Goal: Transaction & Acquisition: Purchase product/service

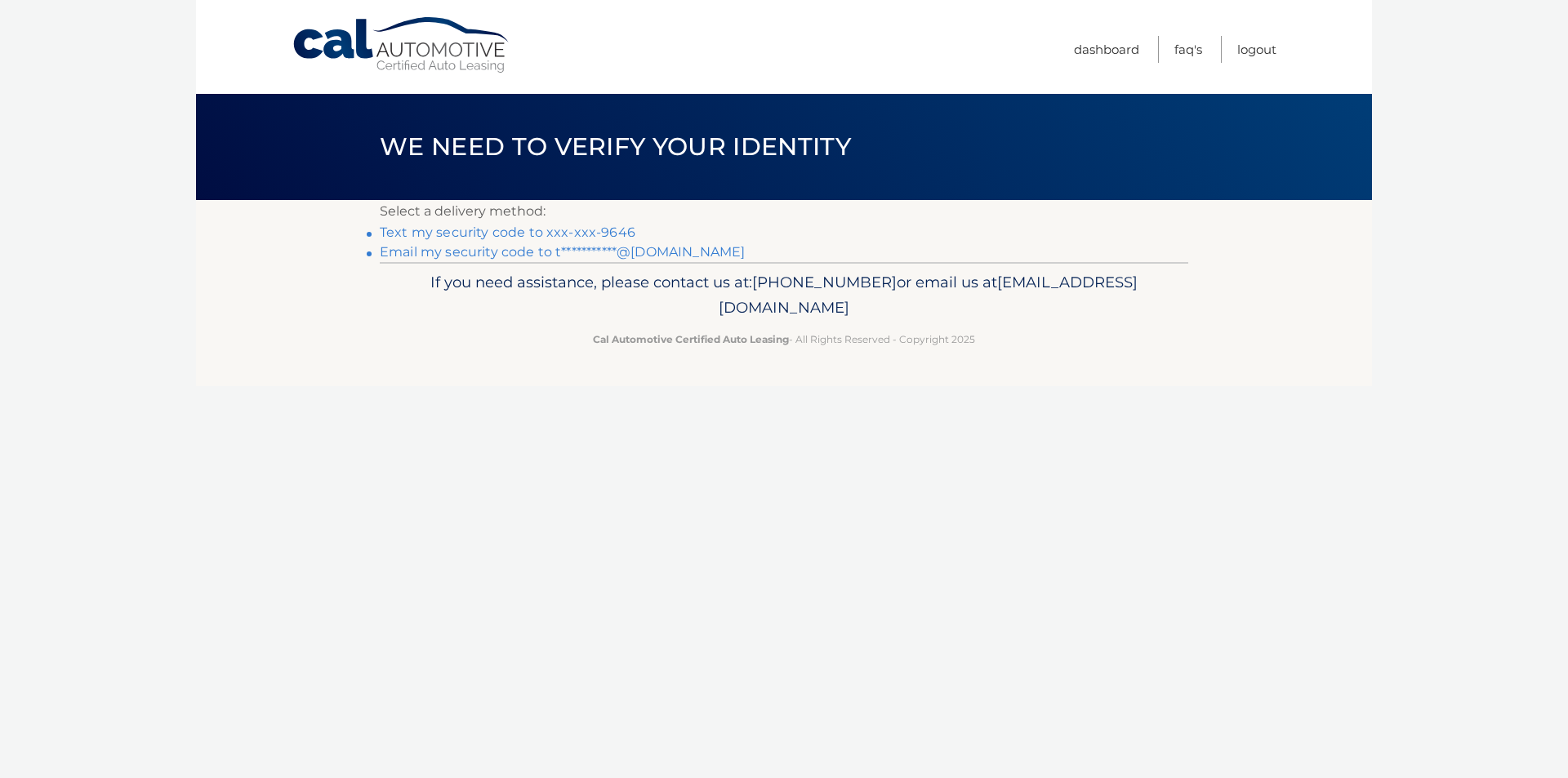
click at [562, 248] on link "**********" at bounding box center [562, 252] width 365 height 16
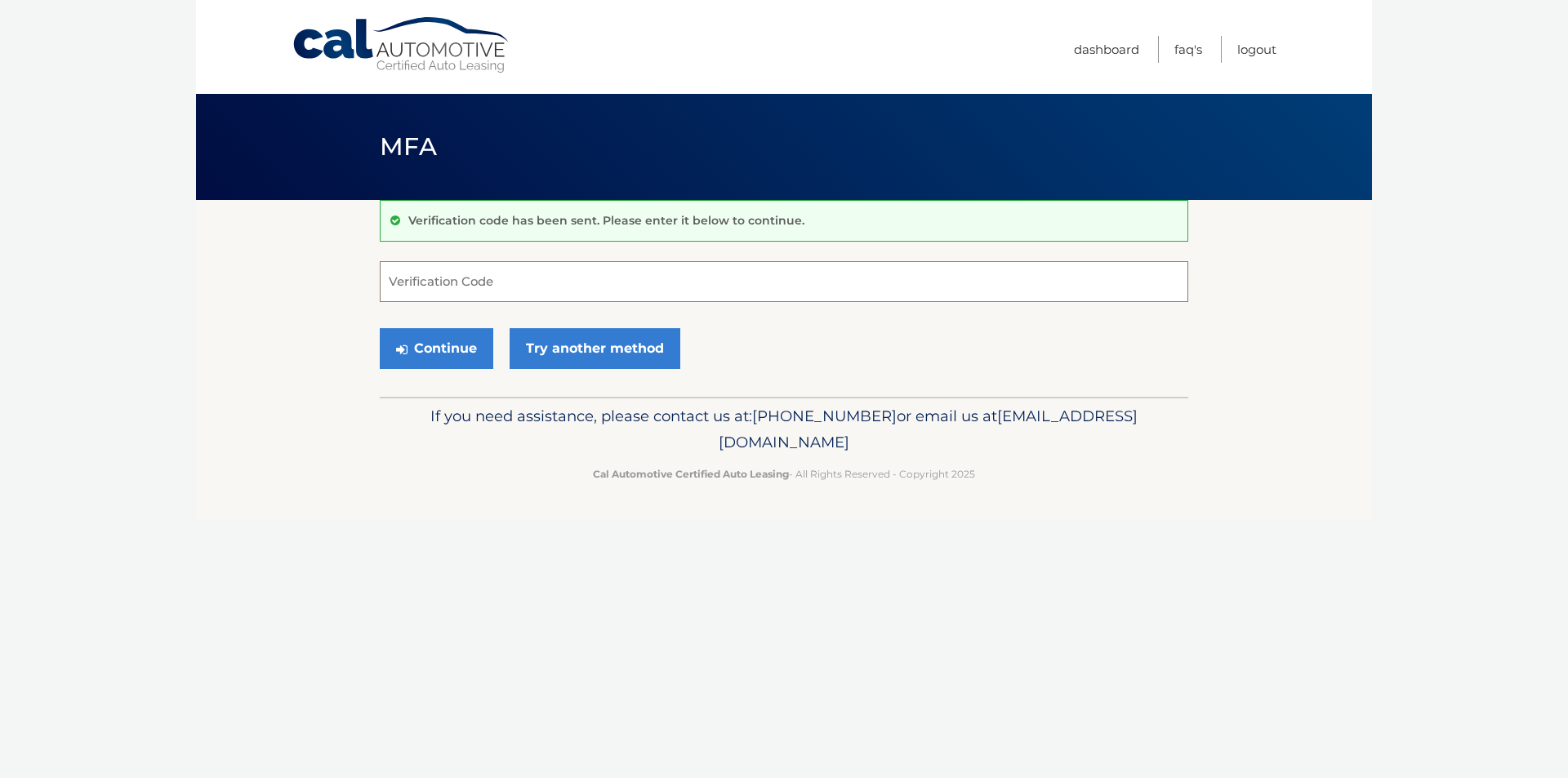
click at [442, 290] on input "Verification Code" at bounding box center [784, 281] width 809 height 41
type input "030426"
click at [429, 357] on button "Continue" at bounding box center [436, 349] width 113 height 41
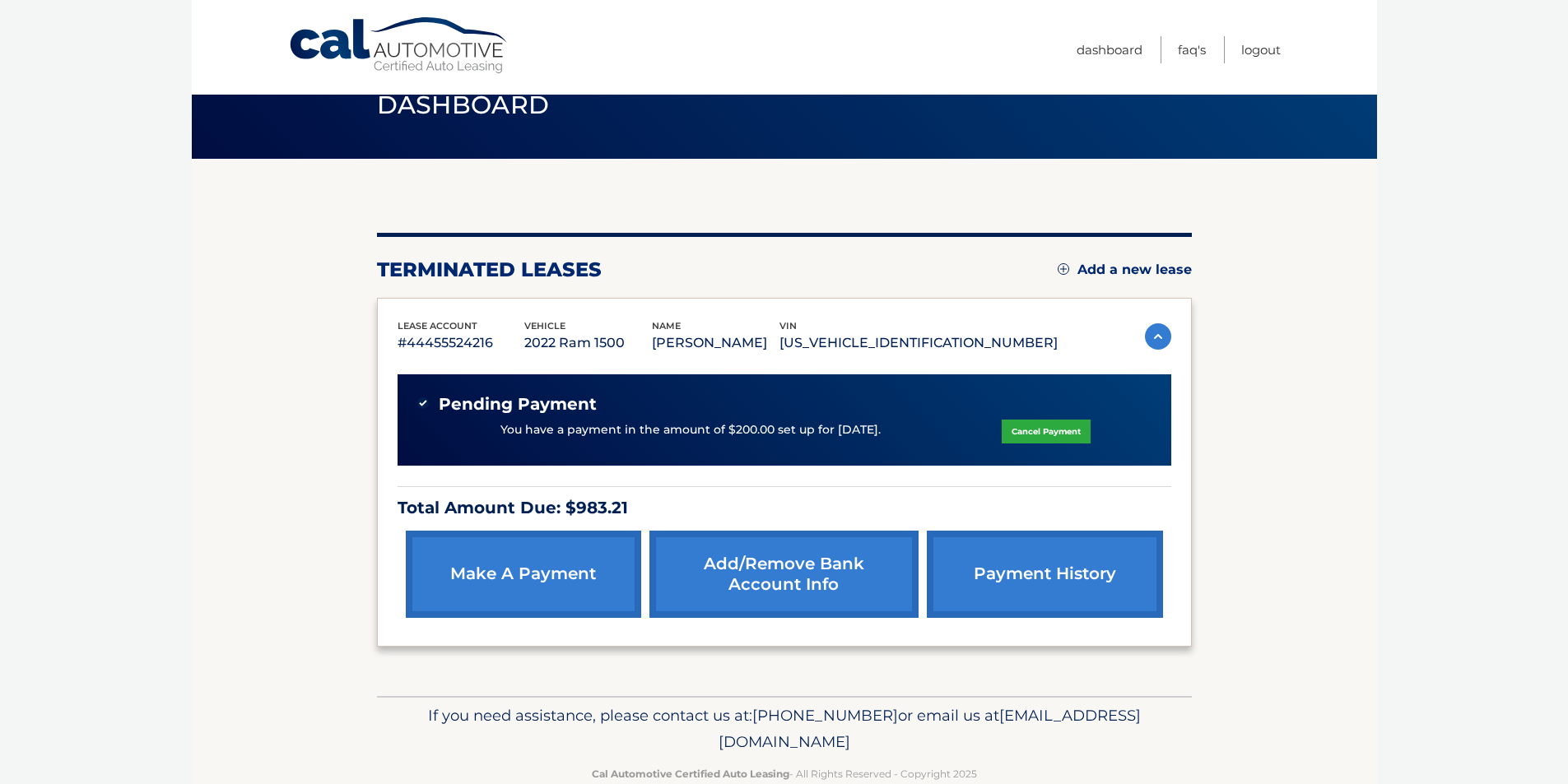
scroll to position [79, 0]
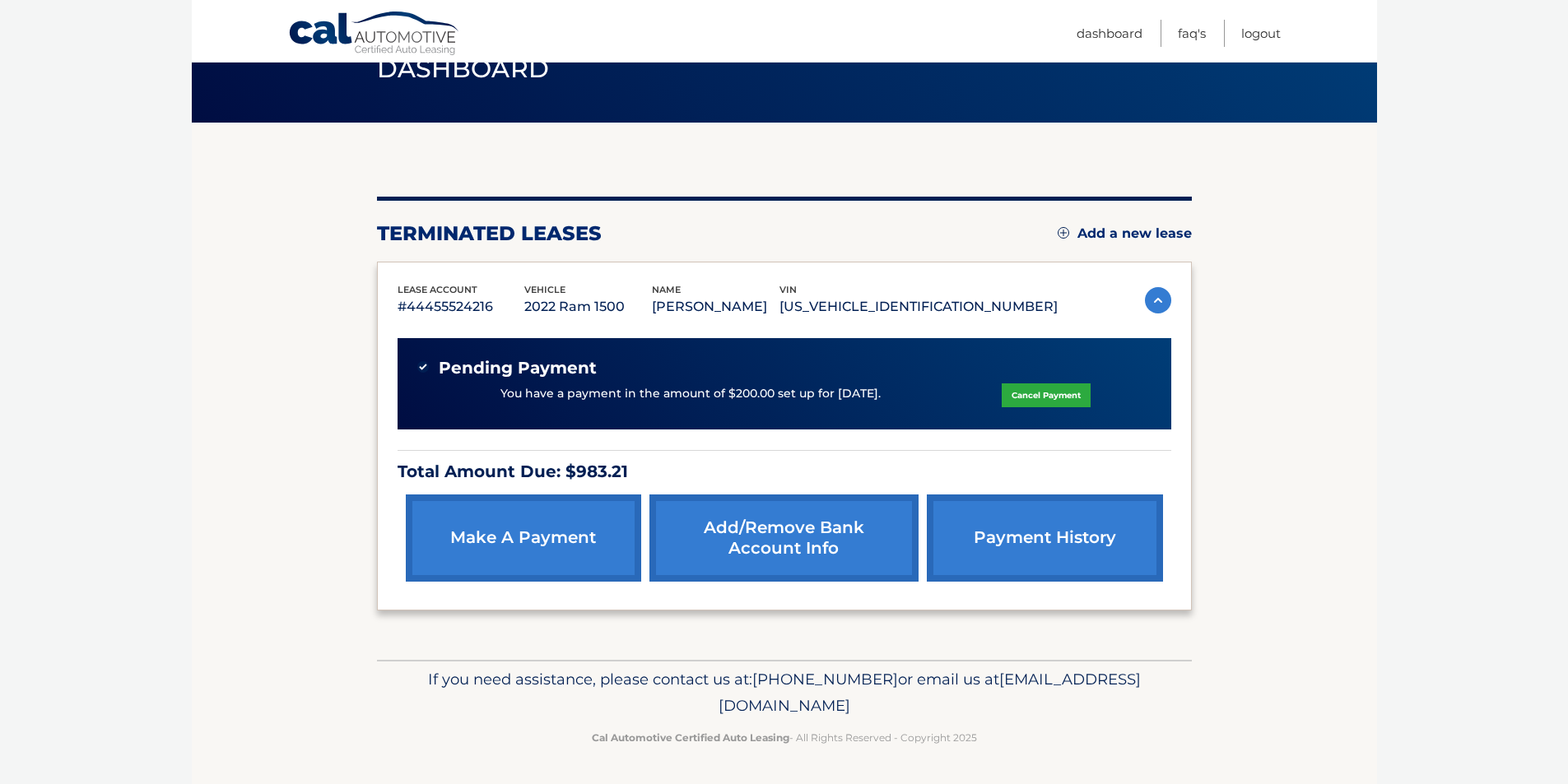
click at [593, 548] on link "make a payment" at bounding box center [523, 538] width 236 height 87
click at [854, 385] on p "You have a payment in the amount of $200.00 set up for [DATE]." at bounding box center [690, 394] width 380 height 19
click at [1014, 529] on link "payment history" at bounding box center [1044, 538] width 236 height 87
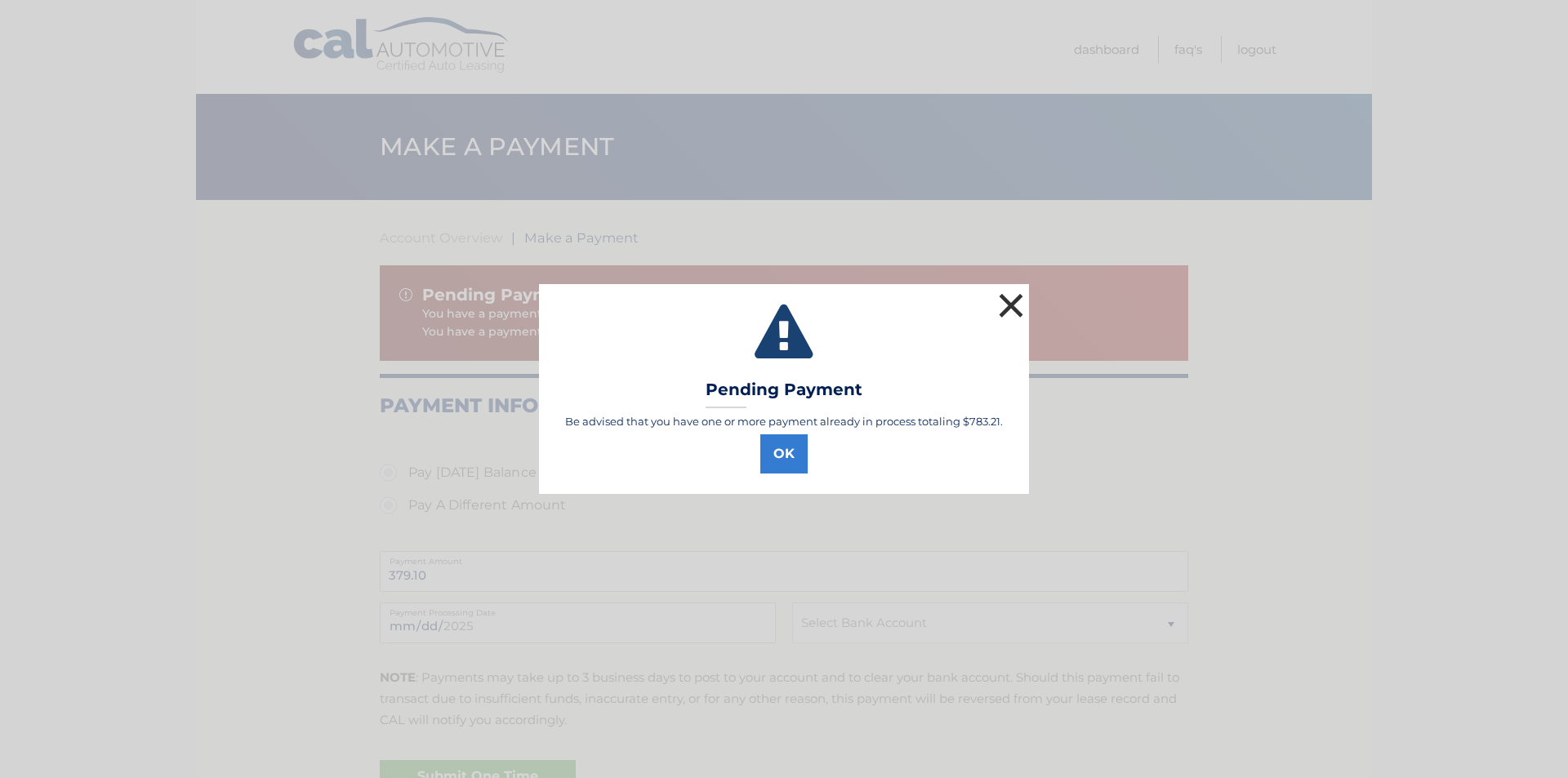
click at [1014, 312] on button "×" at bounding box center [1011, 306] width 33 height 33
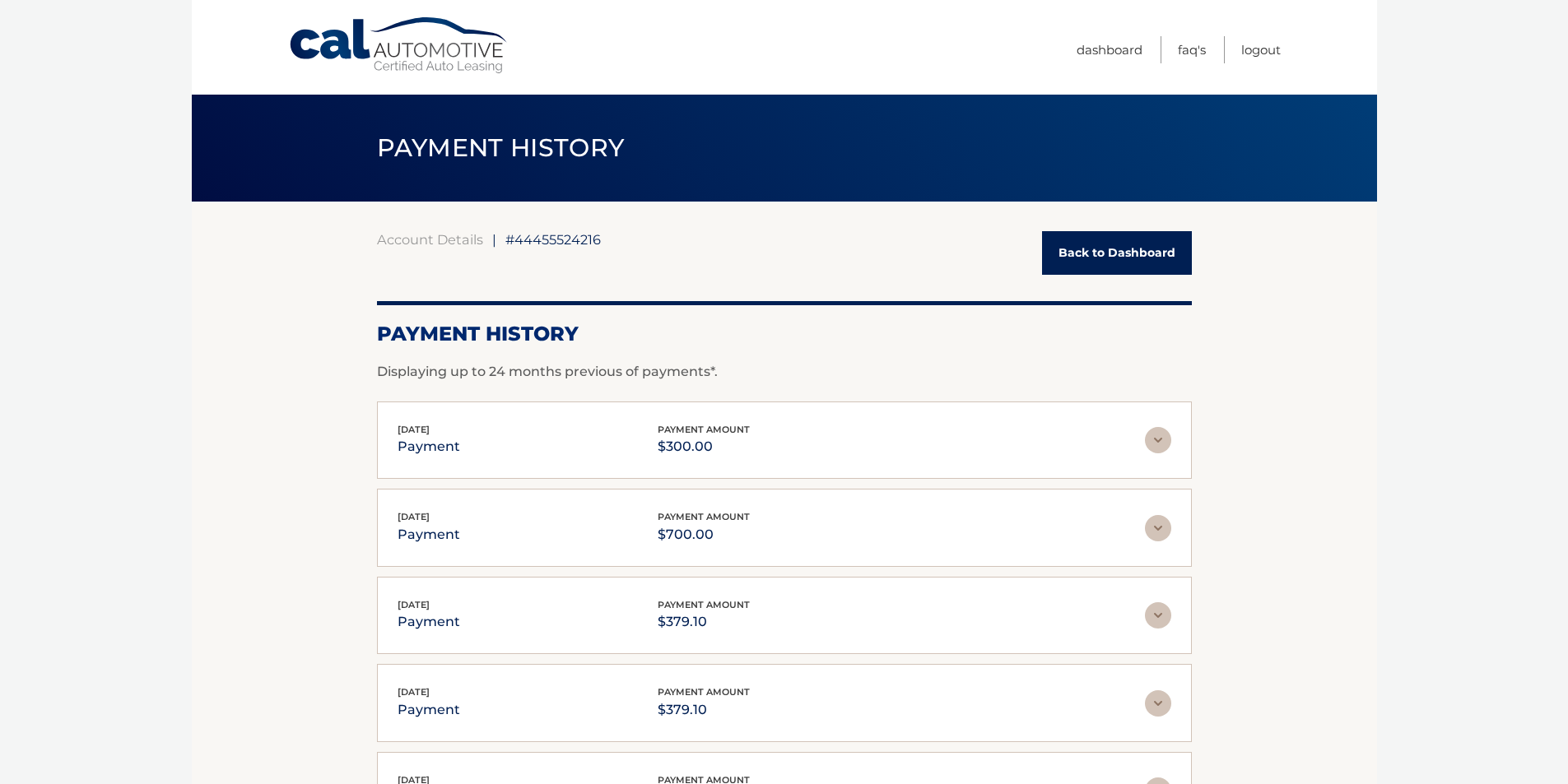
click at [1132, 241] on link "Back to Dashboard" at bounding box center [1116, 253] width 150 height 44
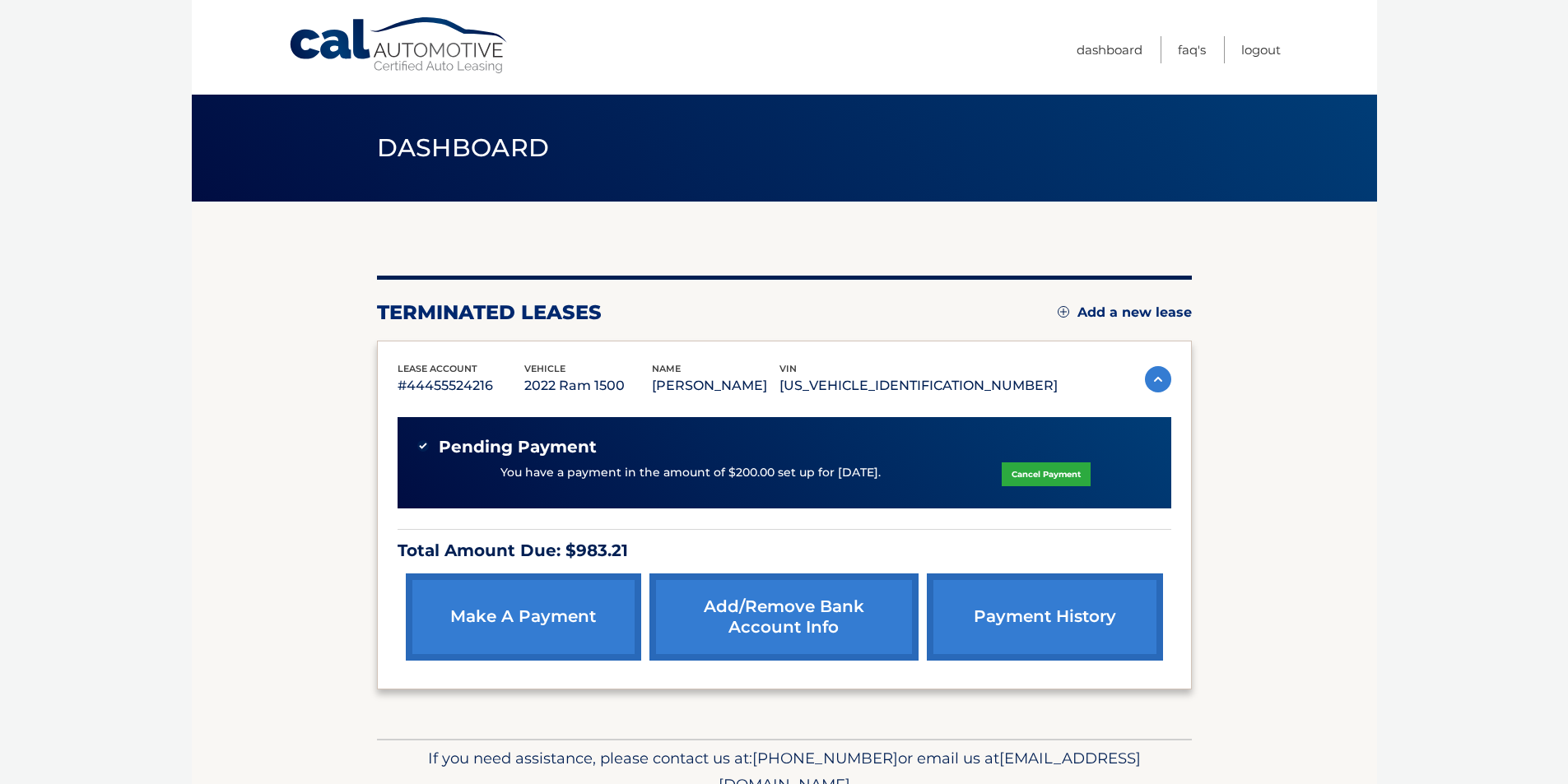
click at [518, 631] on link "make a payment" at bounding box center [523, 617] width 236 height 87
click at [536, 616] on link "make a payment" at bounding box center [523, 617] width 236 height 87
click at [1027, 475] on link "Cancel Payment" at bounding box center [1046, 474] width 89 height 23
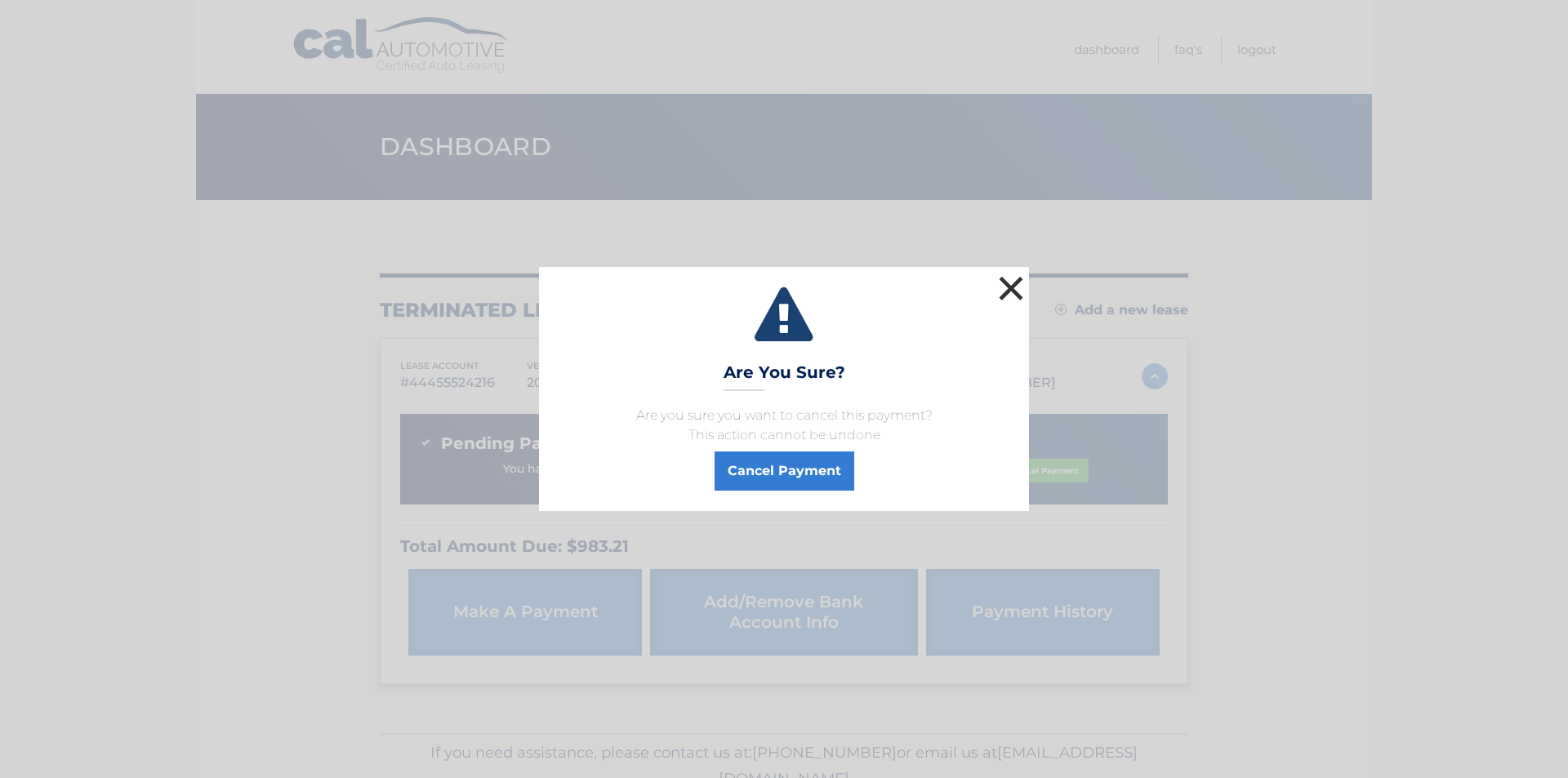
click at [1008, 288] on button "×" at bounding box center [1011, 288] width 33 height 33
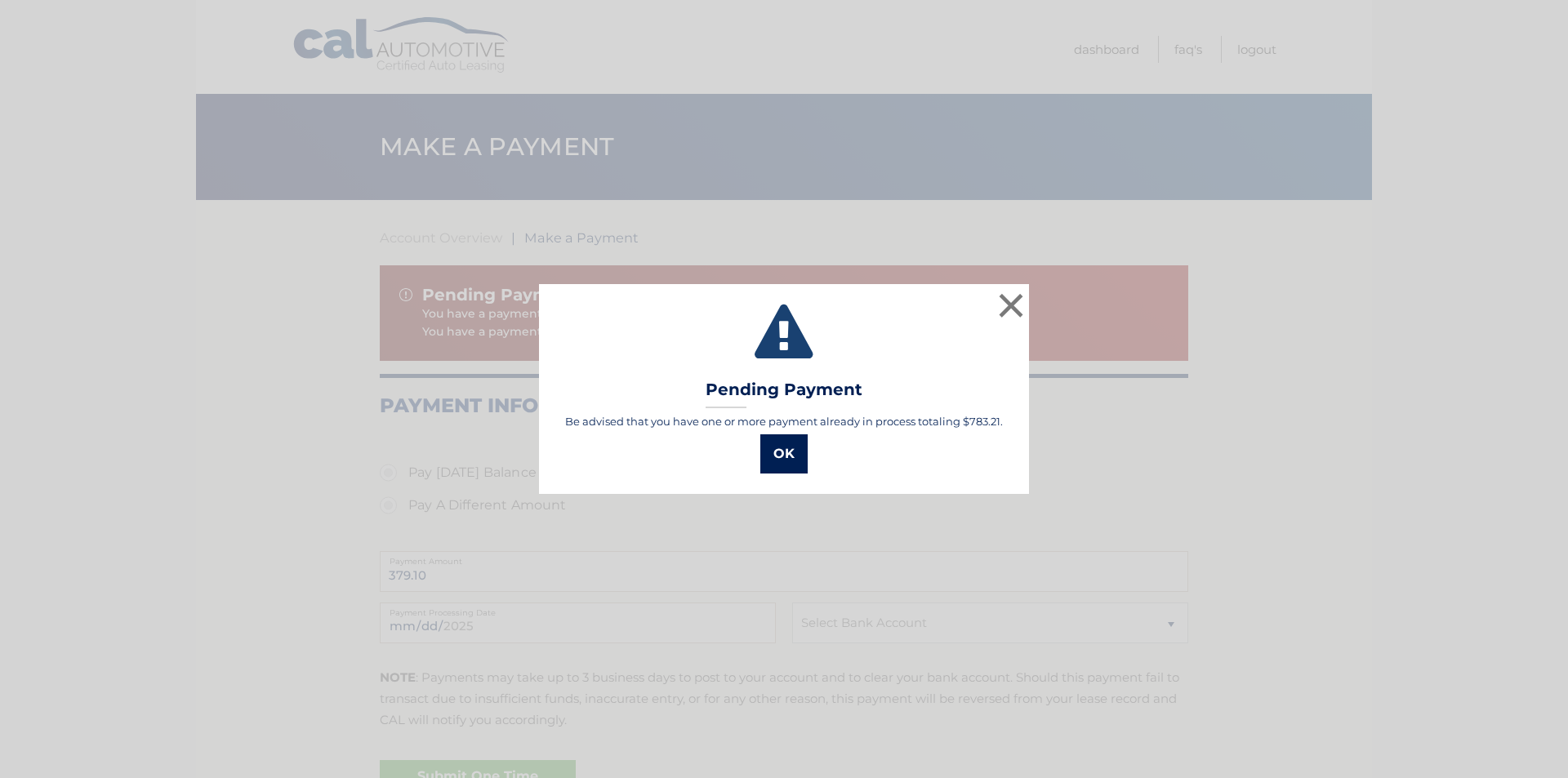
click at [796, 451] on button "OK" at bounding box center [784, 454] width 48 height 39
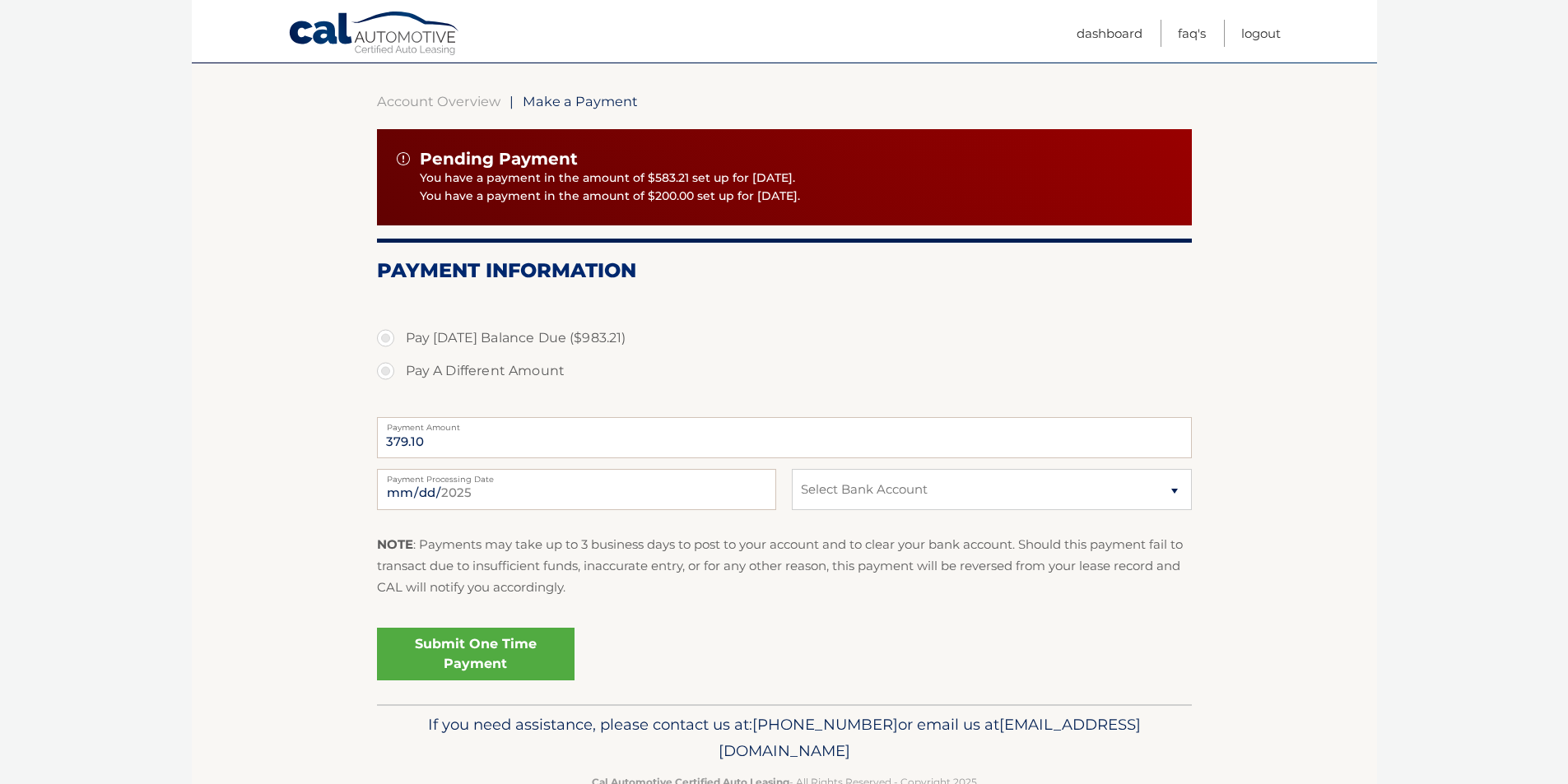
scroll to position [164, 0]
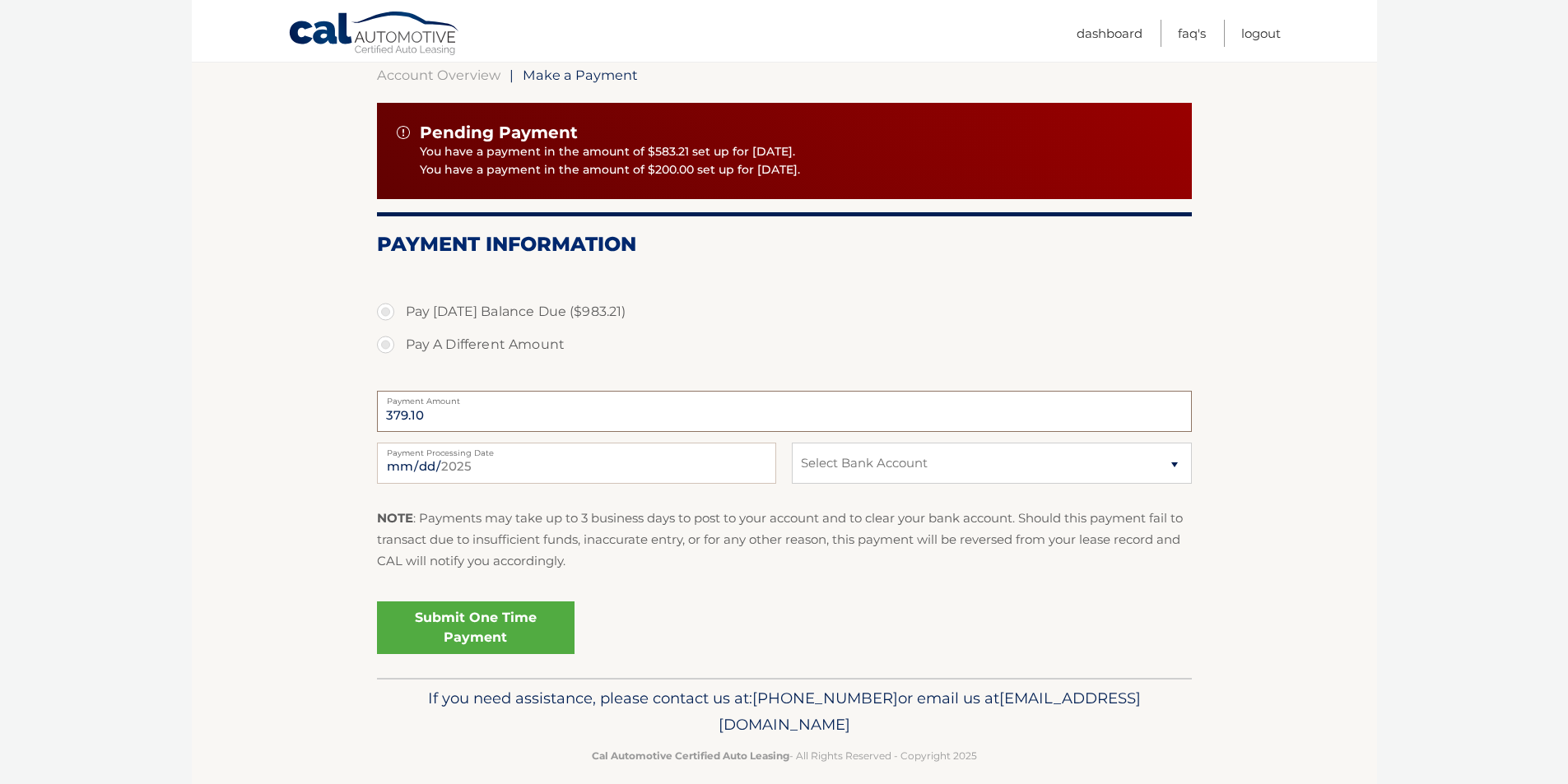
drag, startPoint x: 428, startPoint y: 419, endPoint x: 281, endPoint y: 416, distance: 147.0
click at [291, 419] on section "Account Overview | Make a Payment Pending Payment You have a payment in the amo…" at bounding box center [784, 358] width 1186 height 641
click at [586, 148] on p "You have a payment in the amount of $583.21 set up for 9/26/2025." at bounding box center [796, 152] width 753 height 19
click at [407, 141] on div "Pending Payment" at bounding box center [784, 132] width 775 height 21
click at [435, 148] on p "You have a payment in the amount of $583.21 set up for 9/26/2025." at bounding box center [796, 152] width 753 height 19
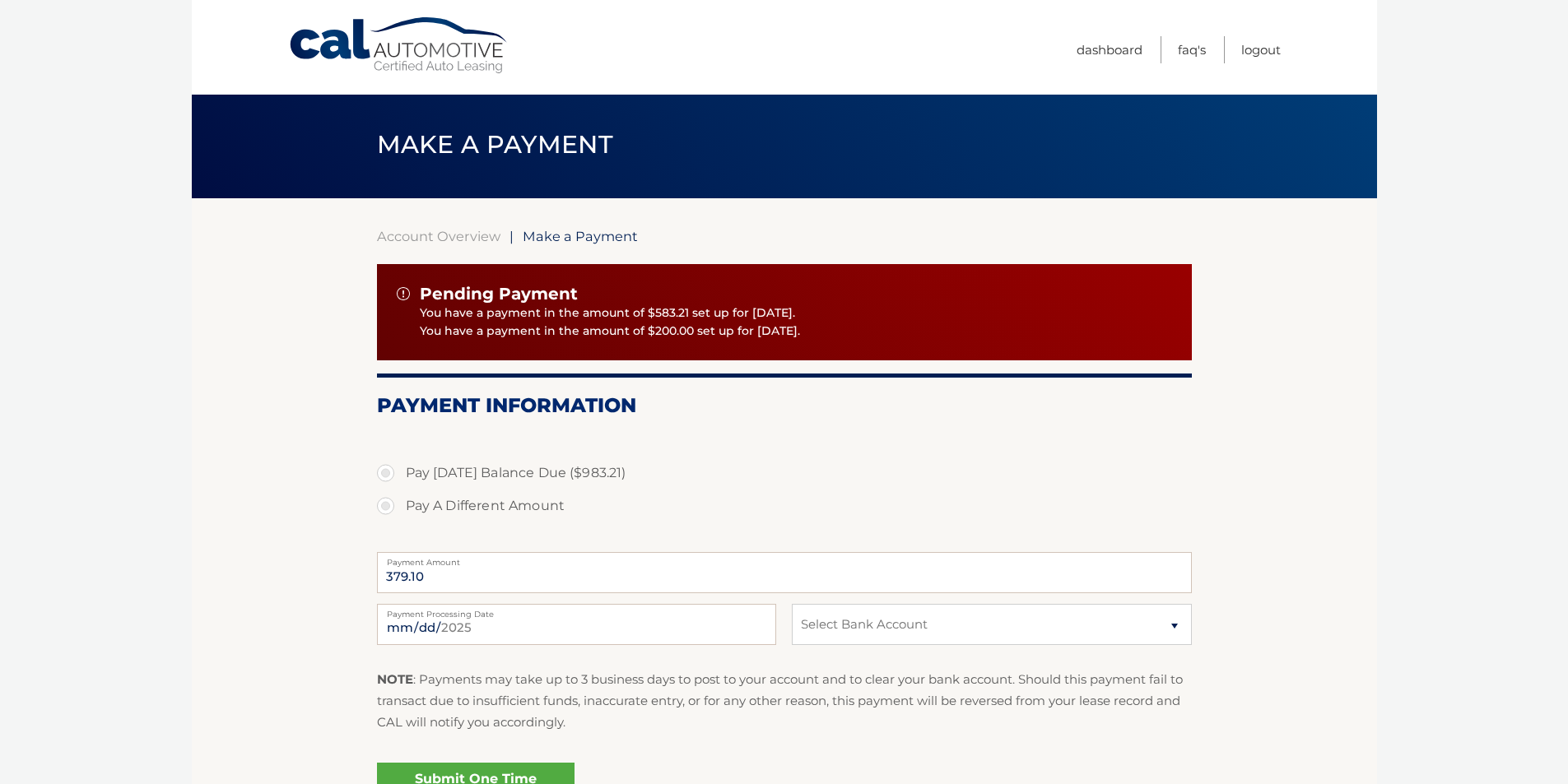
scroll to position [0, 0]
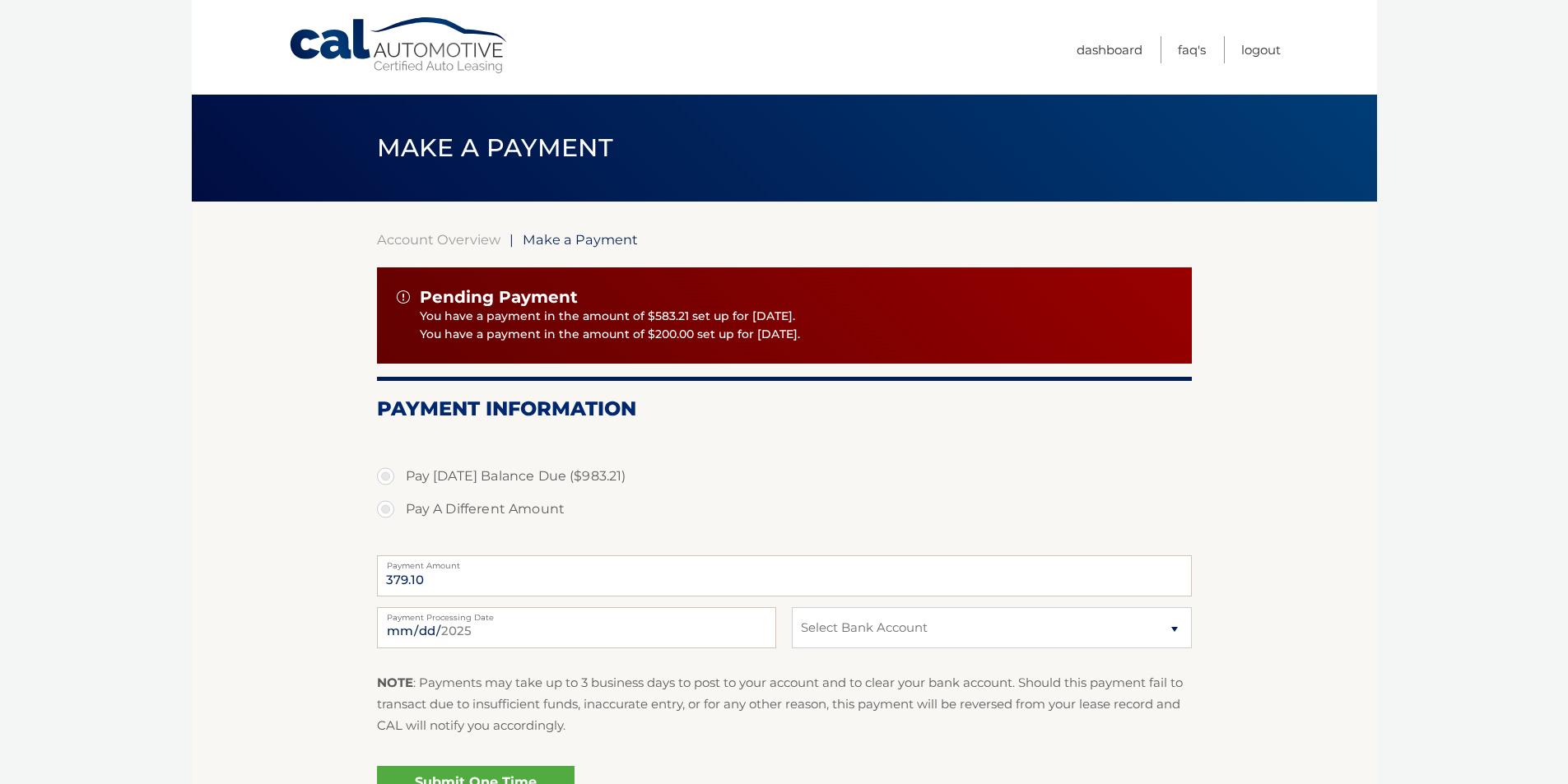
click at [546, 135] on span "Make a Payment" at bounding box center [496, 148] width 237 height 30
click at [552, 235] on span "Make a Payment" at bounding box center [581, 240] width 115 height 17
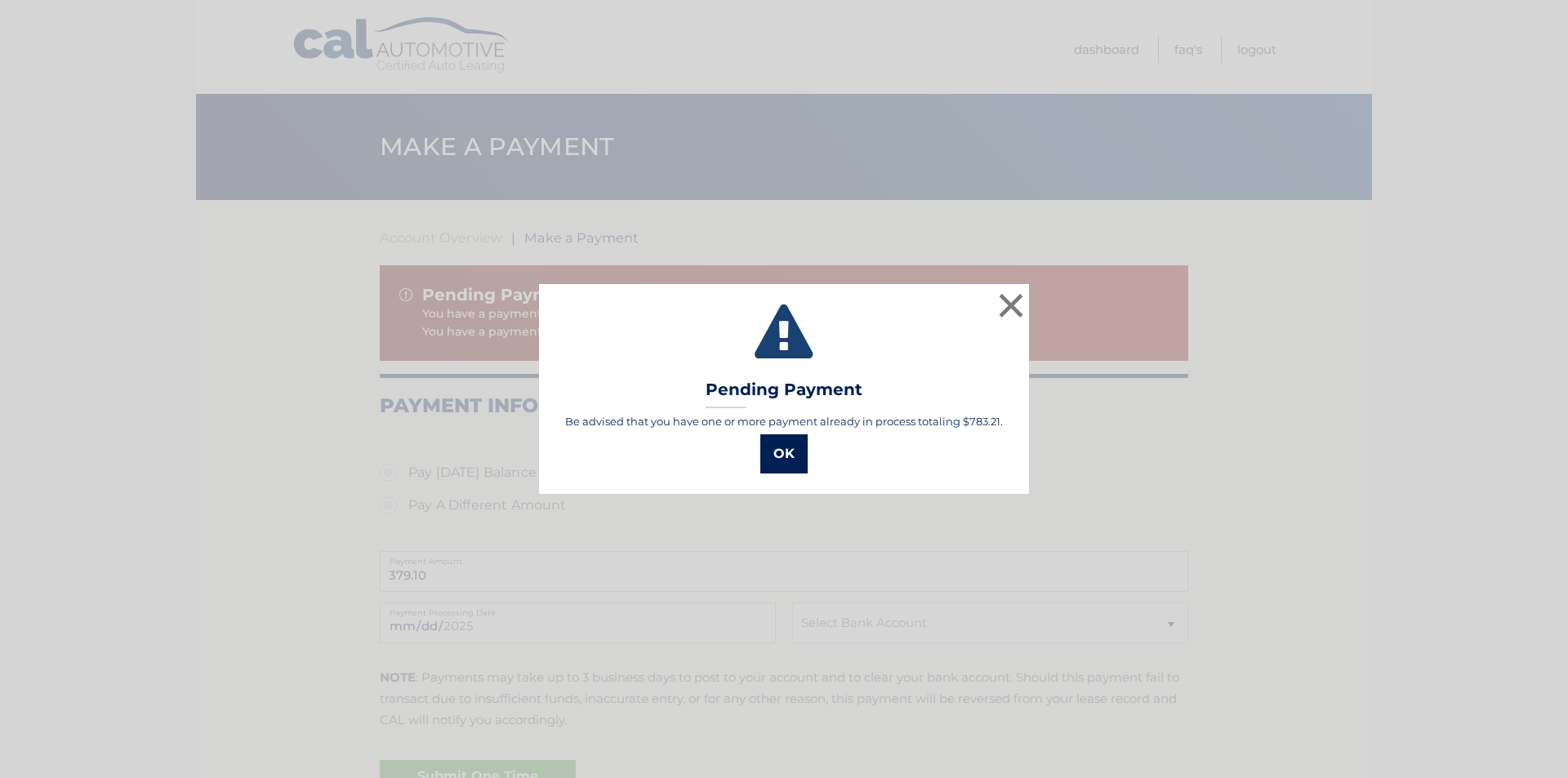
click at [771, 459] on button "OK" at bounding box center [784, 454] width 48 height 39
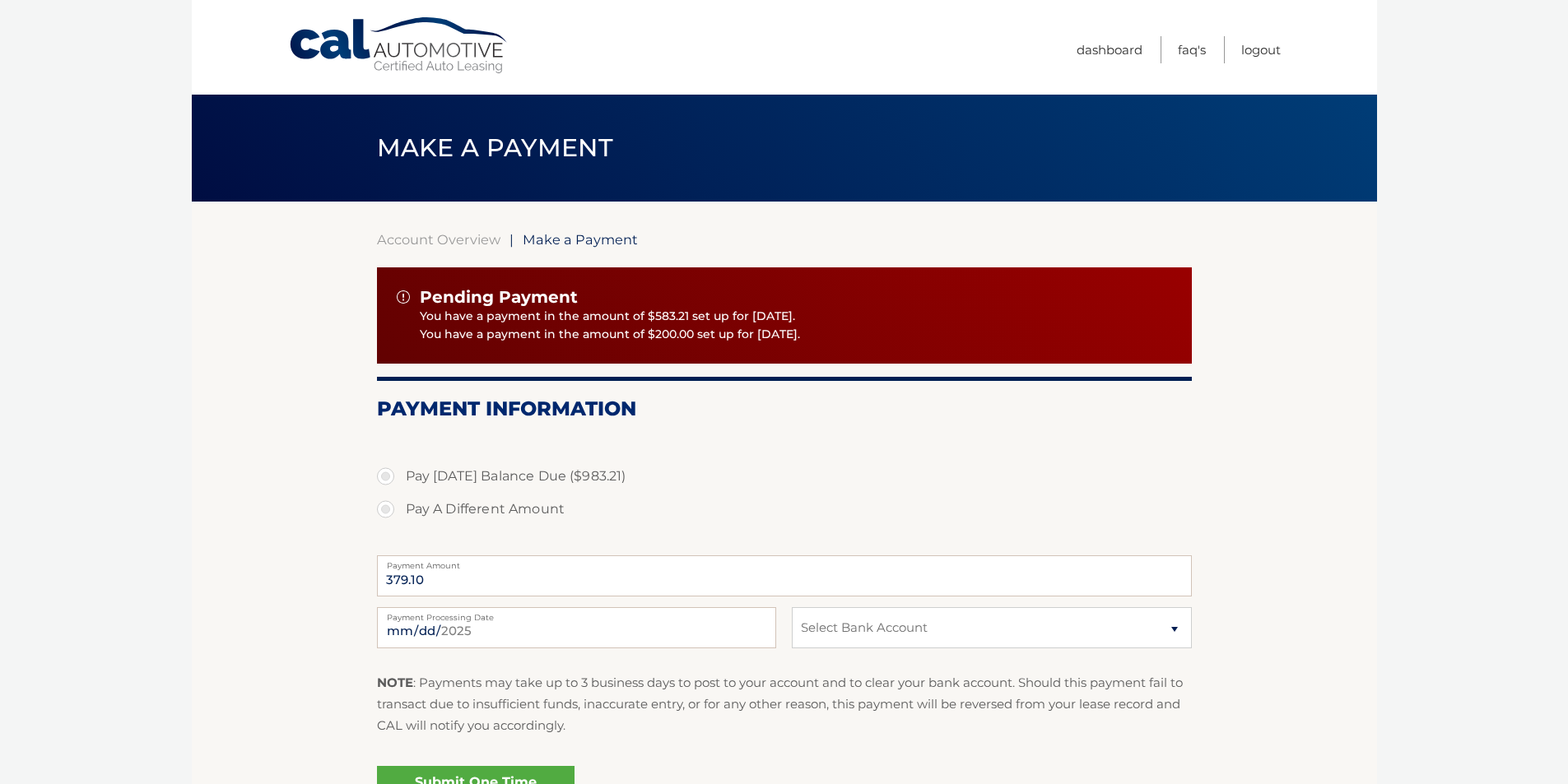
click at [386, 510] on label "Pay A Different Amount" at bounding box center [785, 509] width 815 height 33
click at [386, 510] on input "Pay A Different Amount" at bounding box center [391, 505] width 17 height 26
radio input "true"
click at [440, 580] on input "Payment Amount" at bounding box center [785, 576] width 815 height 41
type input "2"
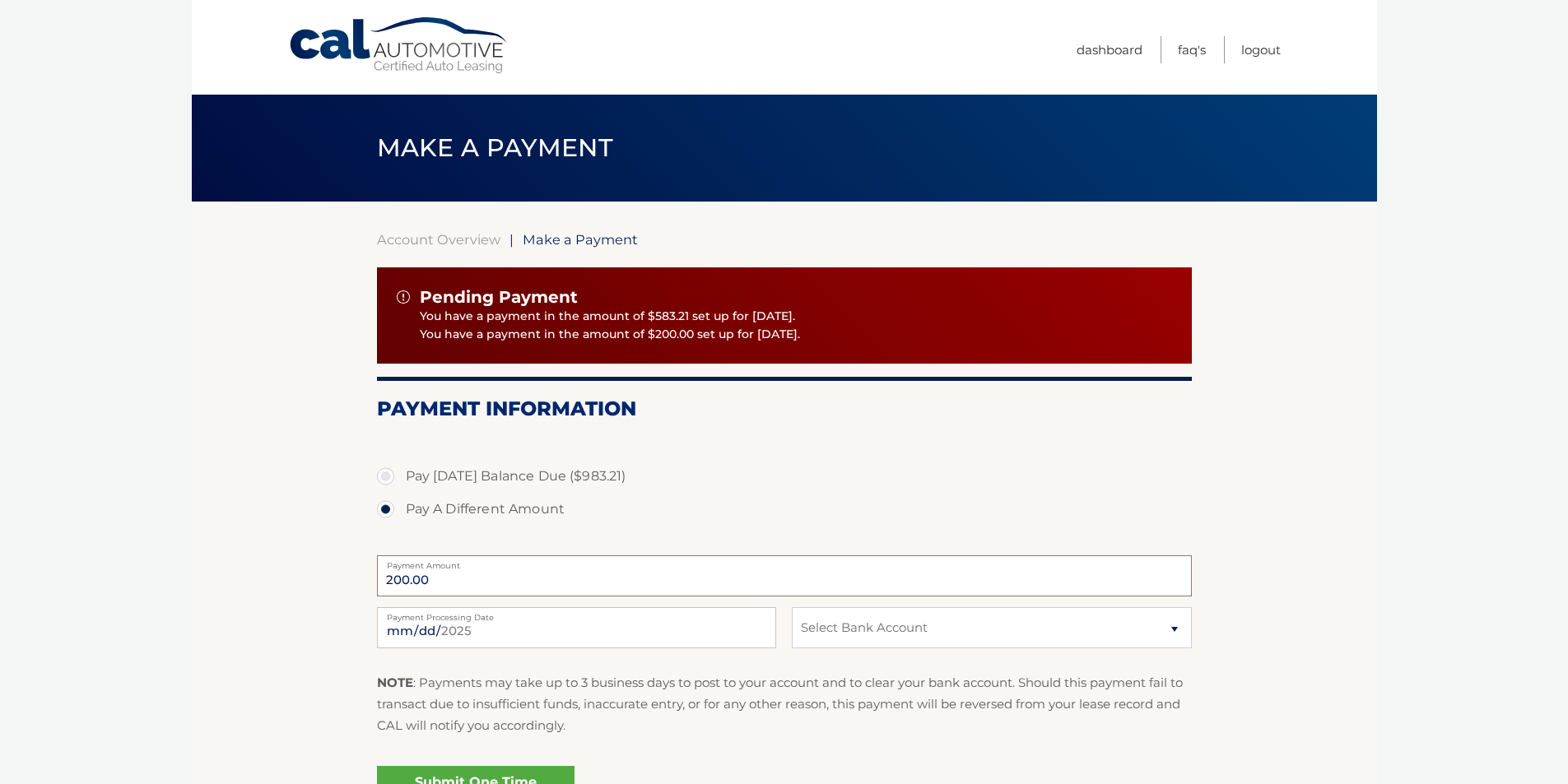
type input "200.00"
click at [863, 631] on select "Select Bank Account Checking [PERSON_NAME] FARGO BANK *****8456 Checking BANK O…" at bounding box center [991, 628] width 399 height 41
select select "MzRjZjgwYmQtODQ2Ny00NTQxLWFhMzMtM2M2MTZmZmQ2ZmY2"
click at [792, 607] on select "Select Bank Account Checking [PERSON_NAME] FARGO BANK *****8456 Checking BANK O…" at bounding box center [991, 628] width 399 height 41
click at [482, 641] on input "[DATE]" at bounding box center [577, 628] width 399 height 41
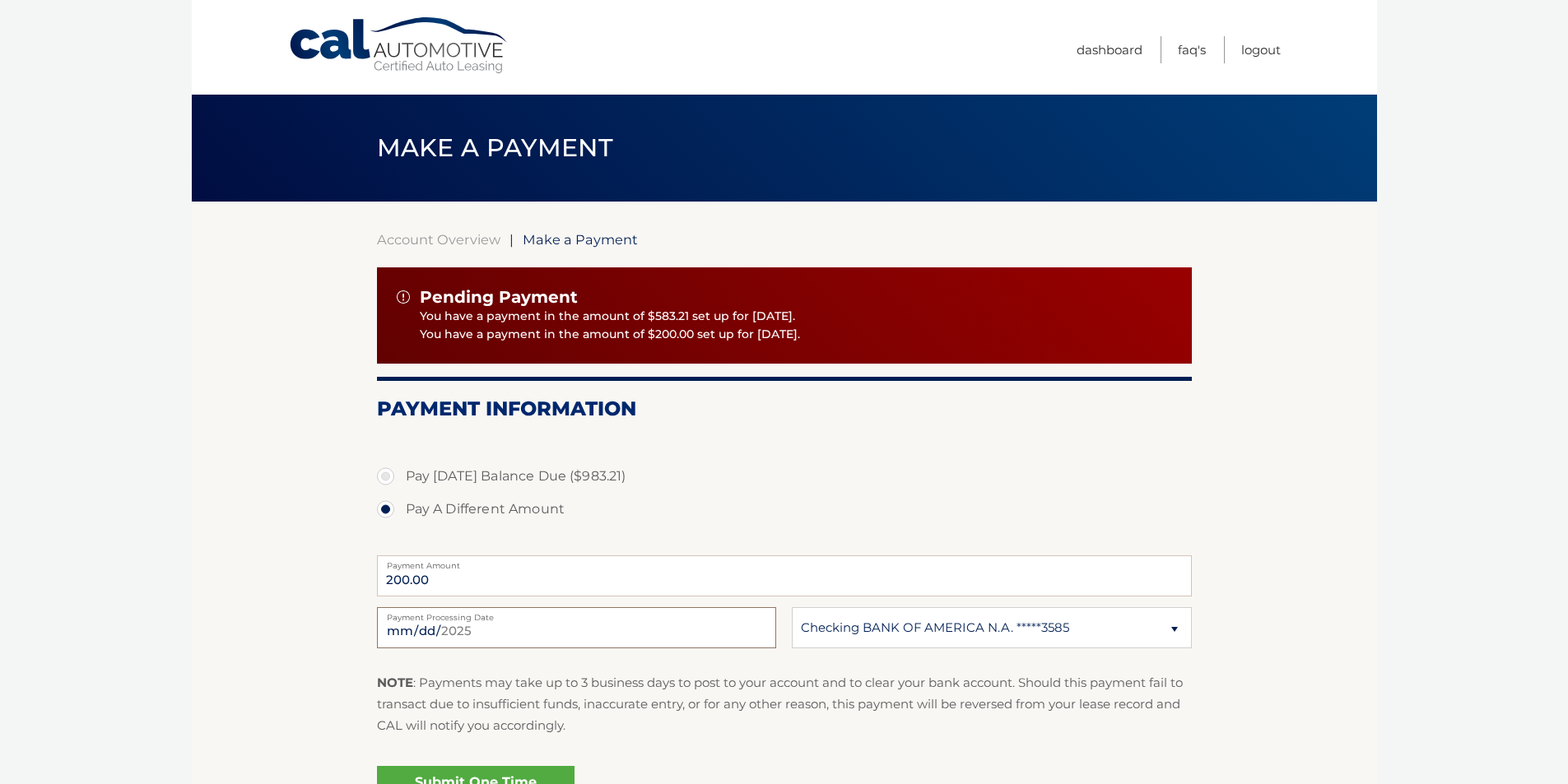
type input "[DATE]"
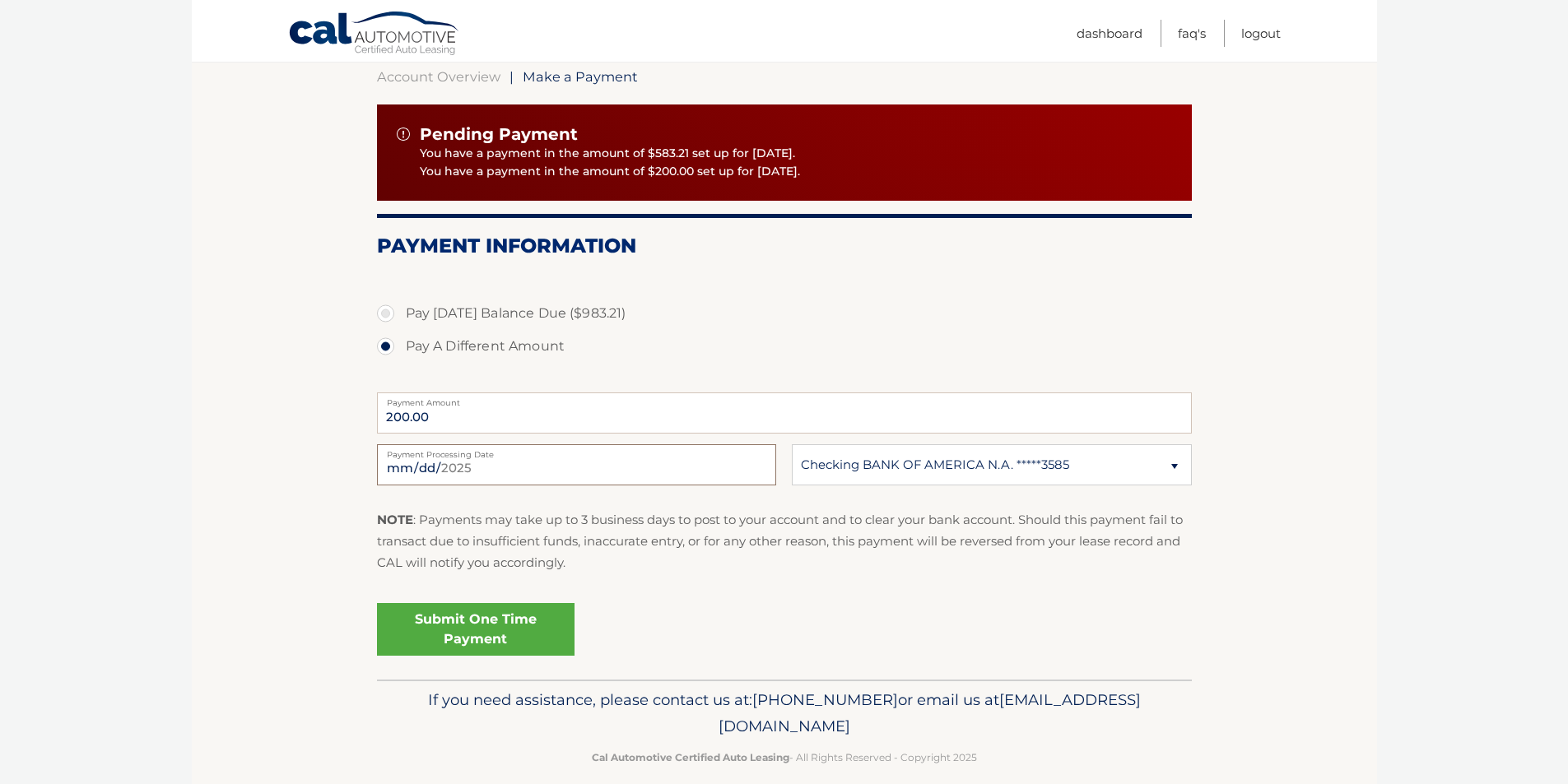
scroll to position [164, 0]
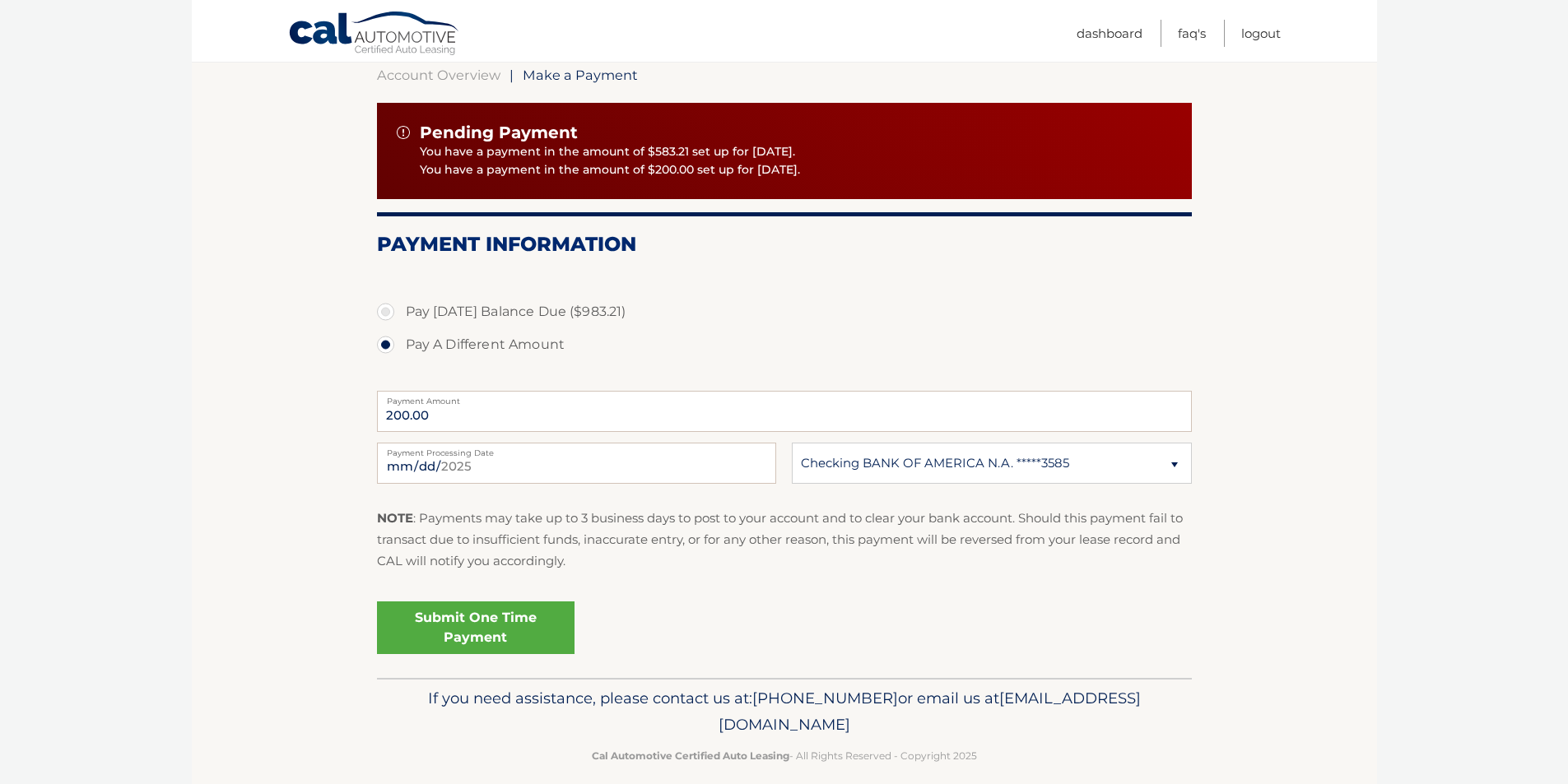
click at [723, 641] on div "Submit One Time Payment" at bounding box center [785, 625] width 815 height 60
